Goal: Use online tool/utility: Utilize a website feature to perform a specific function

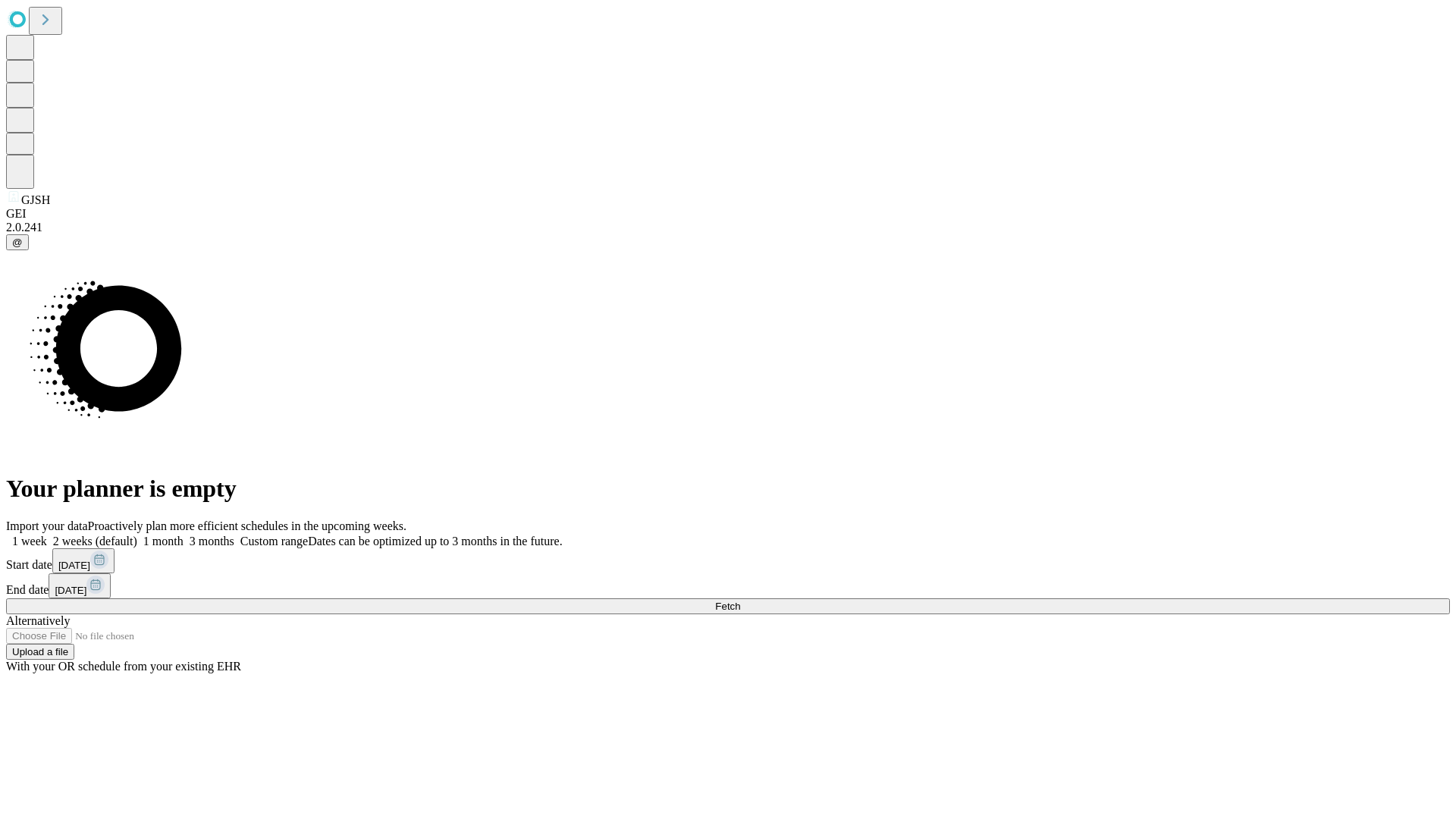
click at [740, 600] on span "Fetch" at bounding box center [728, 606] width 25 height 12
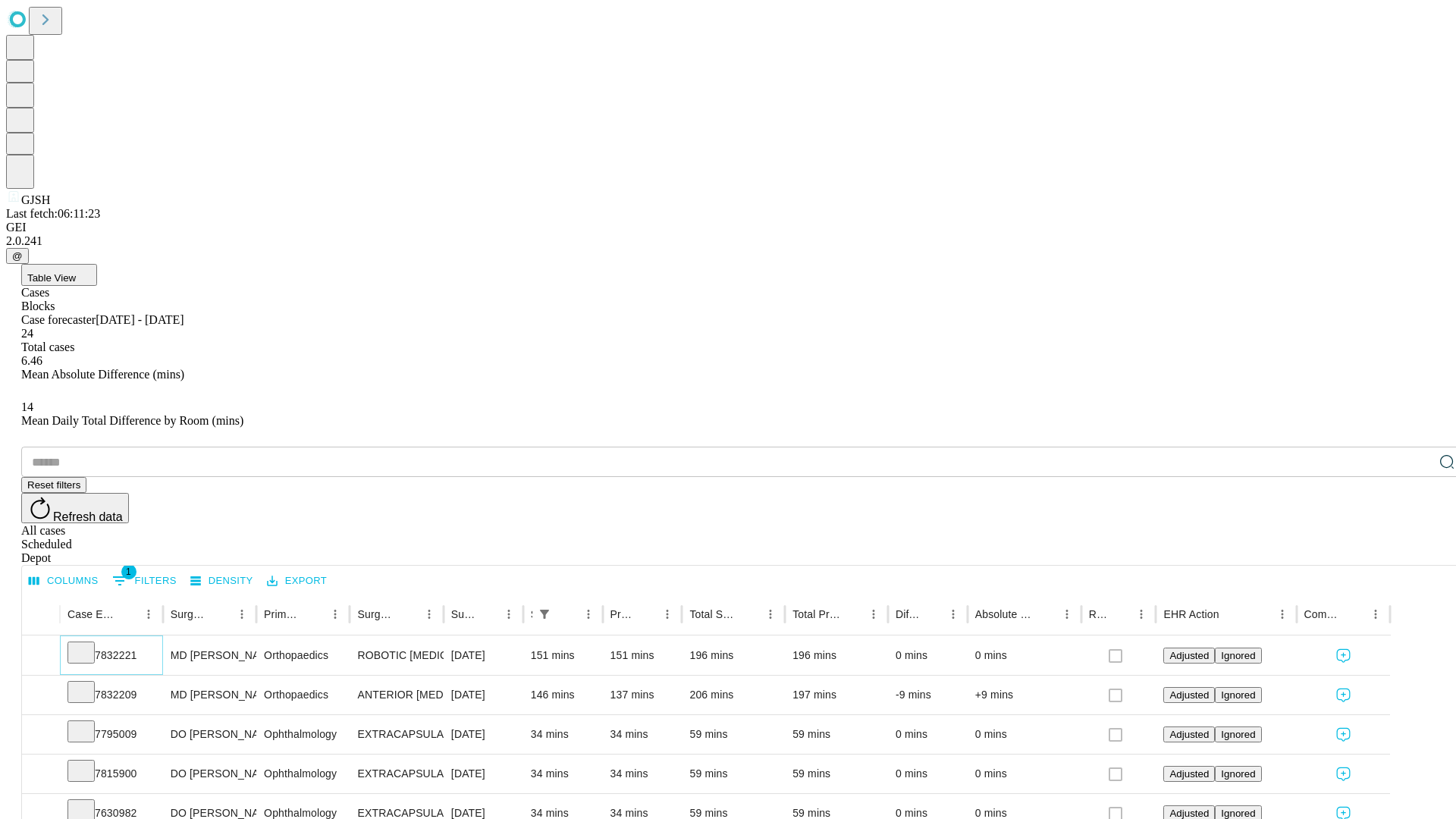
click at [89, 644] on icon at bounding box center [82, 652] width 16 height 16
